Goal: Find specific page/section: Find specific page/section

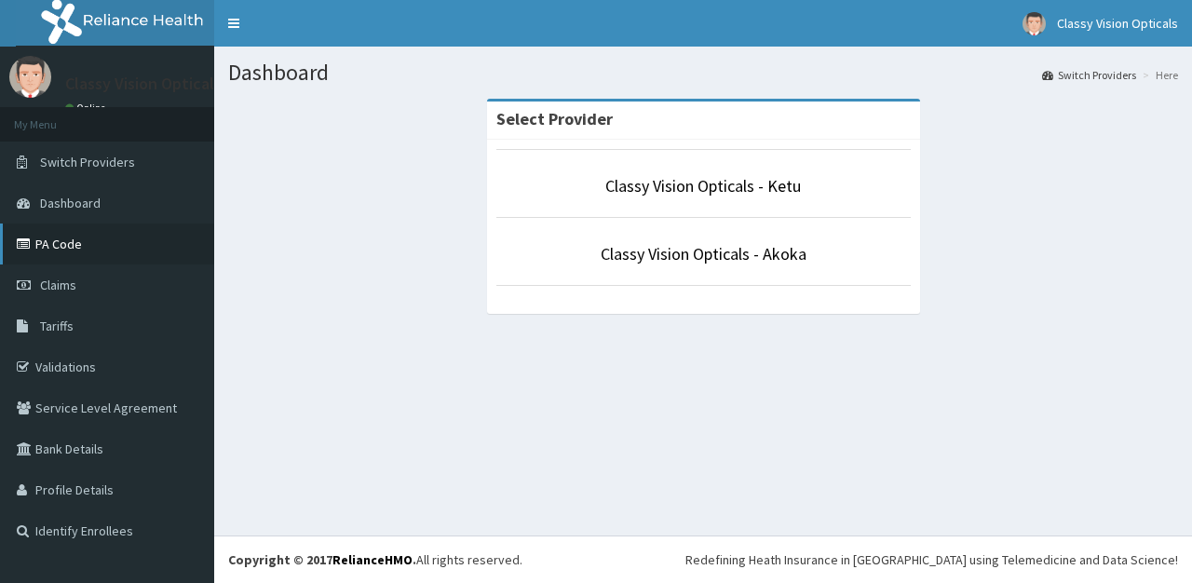
click at [60, 240] on link "PA Code" at bounding box center [107, 244] width 214 height 41
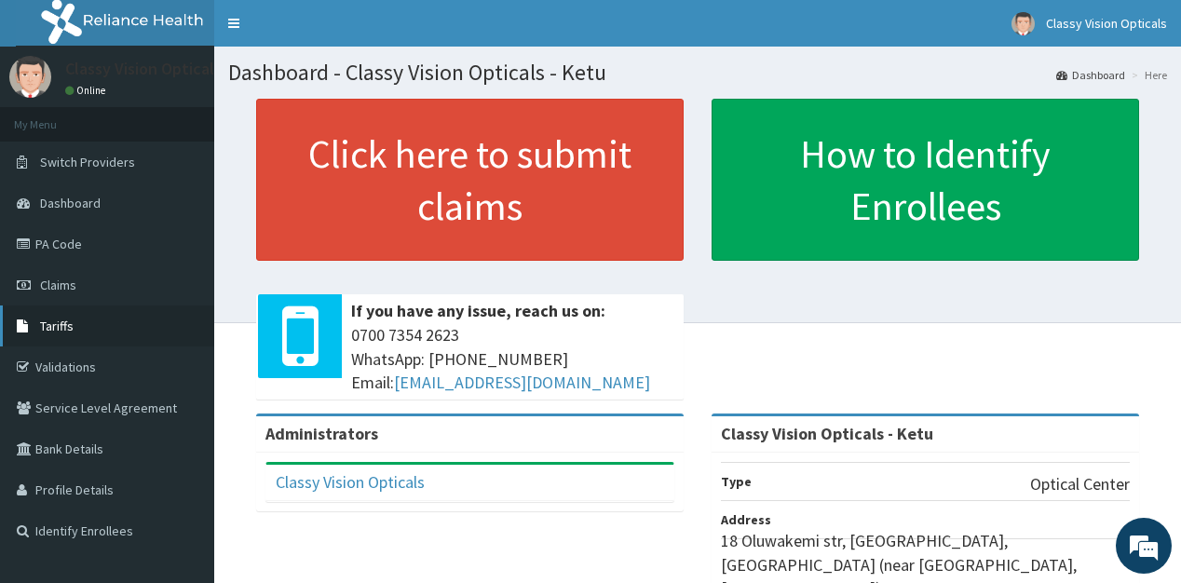
click at [56, 320] on span "Tariffs" at bounding box center [57, 326] width 34 height 17
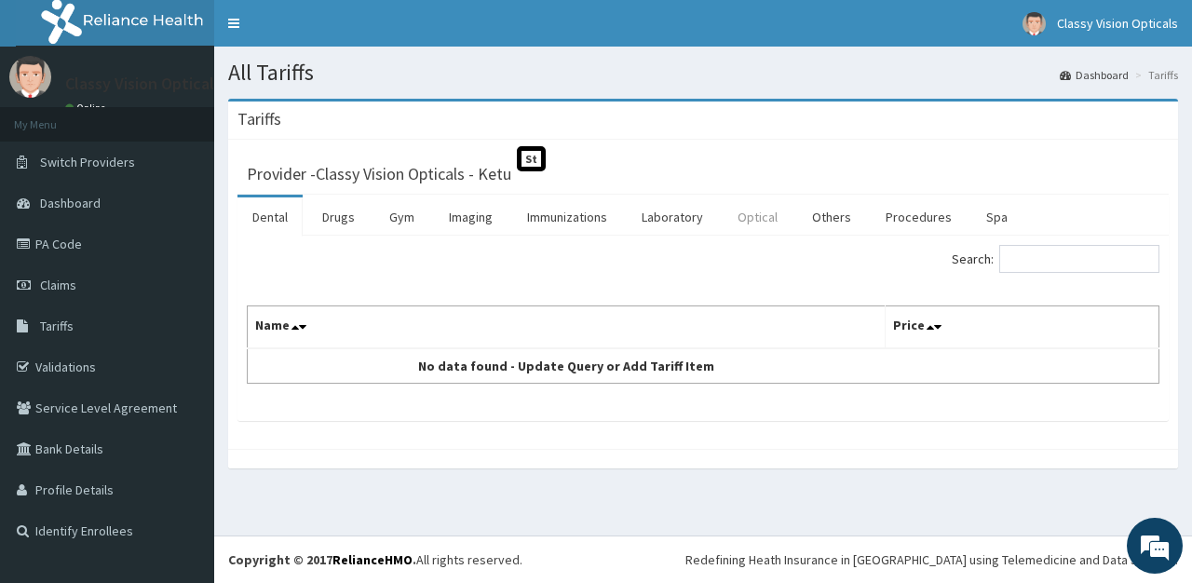
click at [753, 224] on link "Optical" at bounding box center [758, 216] width 70 height 39
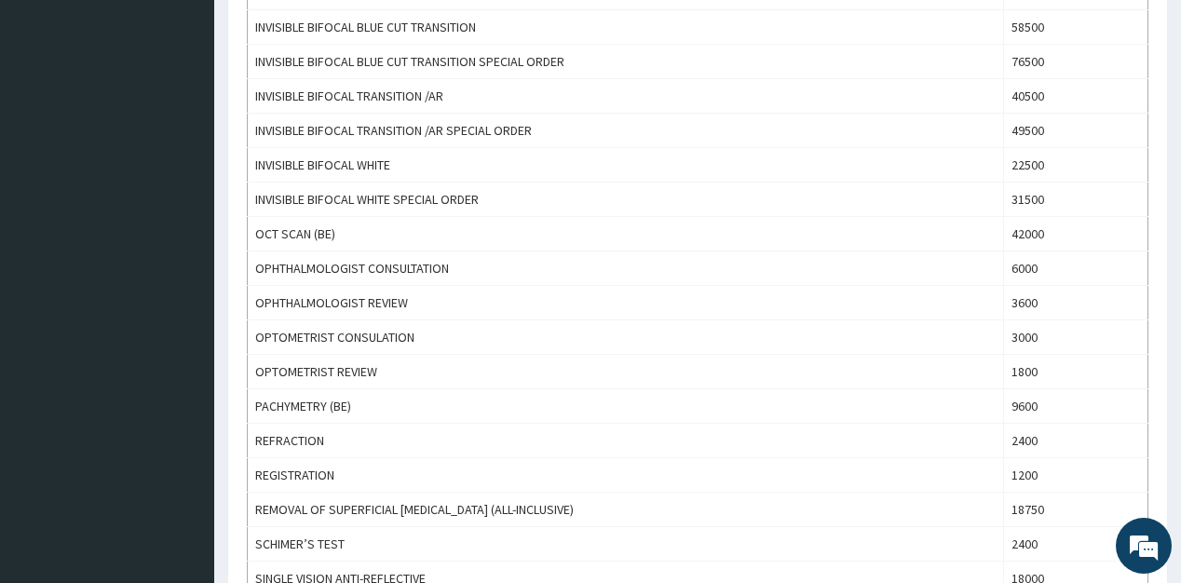
scroll to position [1166, 0]
